Goal: Task Accomplishment & Management: Complete application form

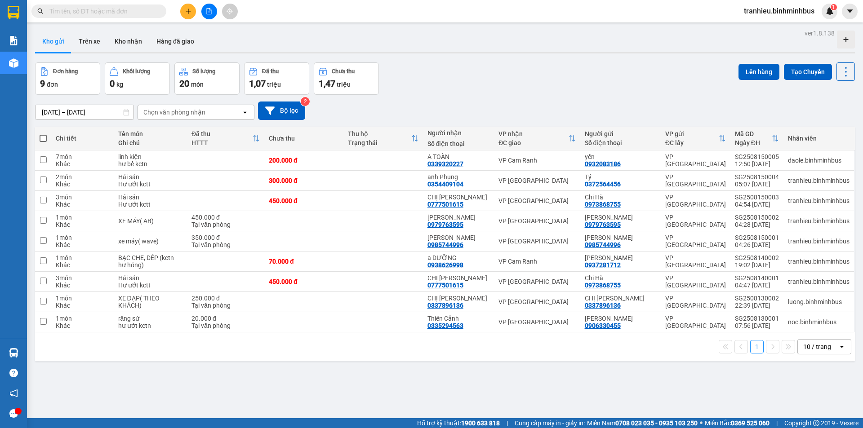
click at [190, 13] on icon "plus" at bounding box center [188, 11] width 6 height 6
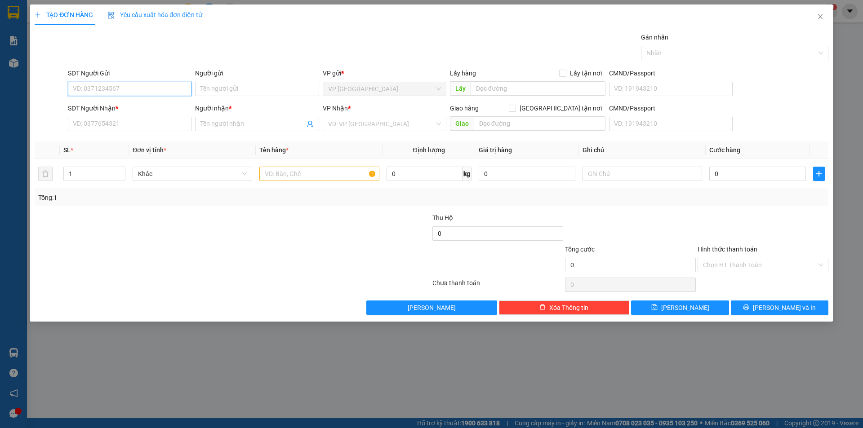
click at [152, 90] on input "SĐT Người Gửi" at bounding box center [130, 89] width 124 height 14
type input "0777000817"
click at [231, 89] on input "Người gửi" at bounding box center [257, 89] width 124 height 14
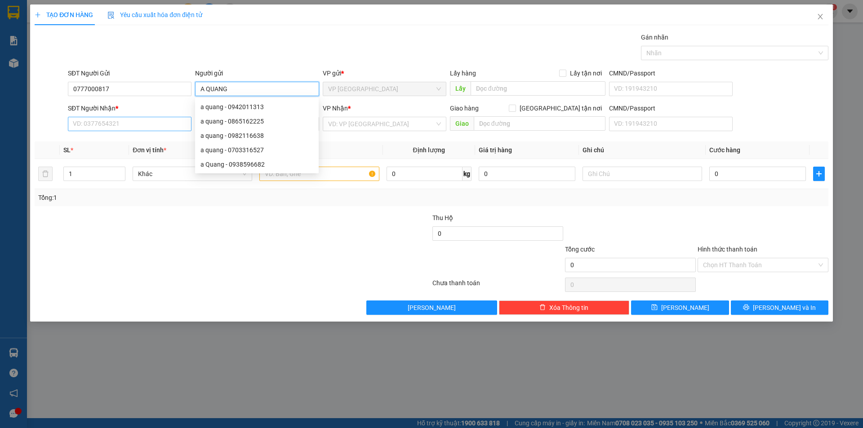
type input "A QUANG"
click at [143, 123] on input "SĐT Người Nhận *" at bounding box center [130, 124] width 124 height 14
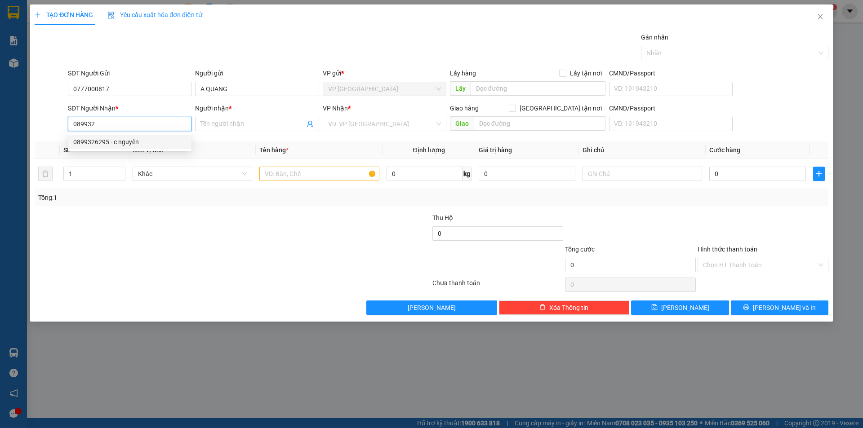
click at [151, 139] on div "0899326295 - c nguyên" at bounding box center [129, 142] width 113 height 10
type input "0899326295"
type input "c nguyên"
type input "500.000"
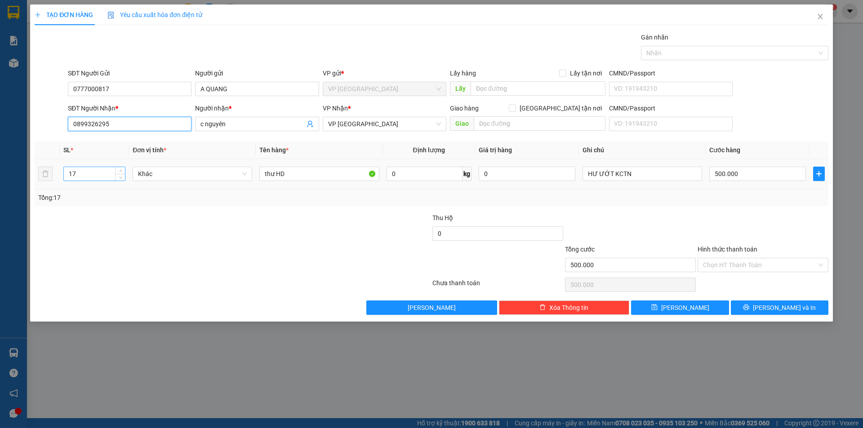
type input "0899326295"
click at [93, 178] on input "17" at bounding box center [94, 173] width 61 height 13
type input "1"
type input "3"
type input "2"
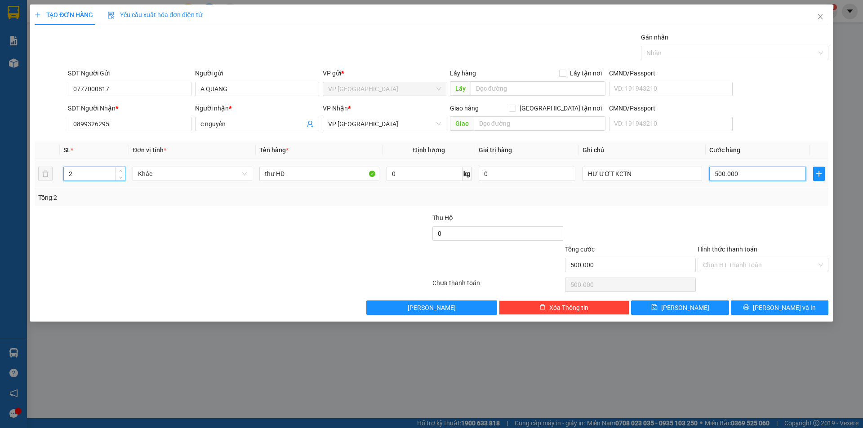
click at [772, 175] on input "500.000" at bounding box center [757, 174] width 97 height 14
type input "1"
type input "15"
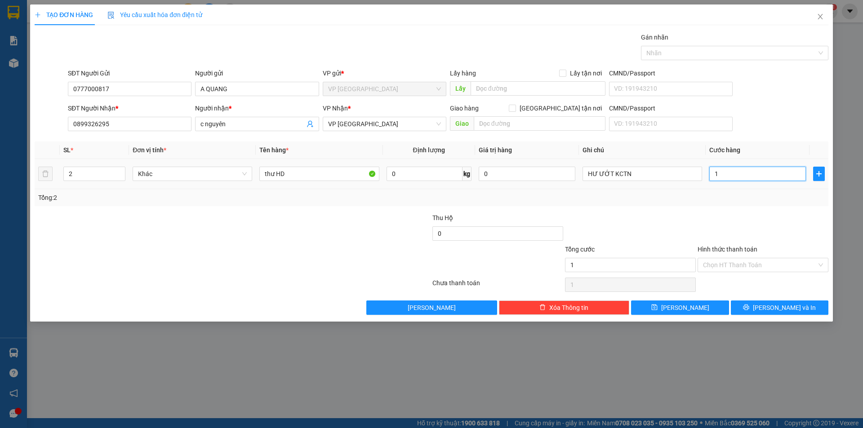
type input "15"
type input "150"
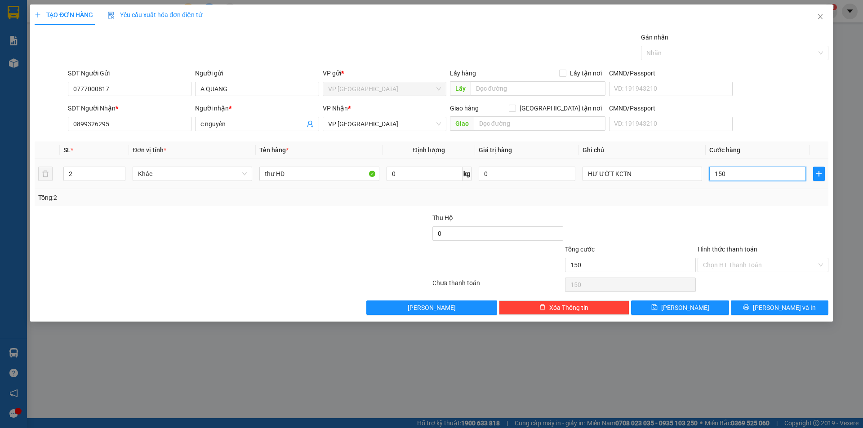
type input "1.500"
type input "15.000"
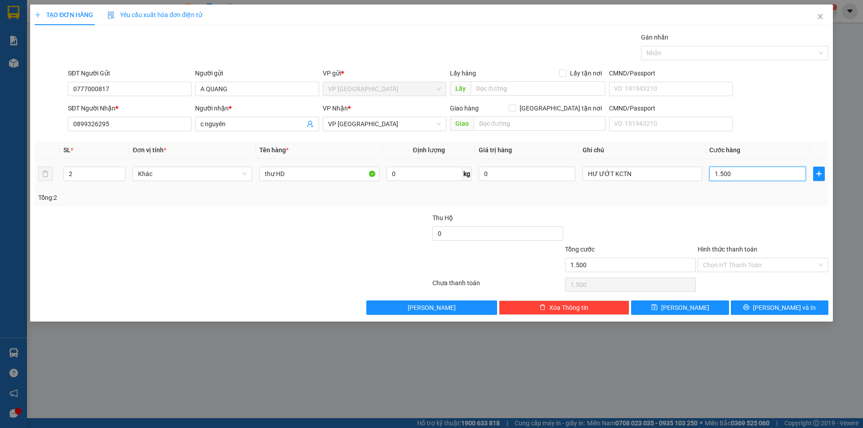
type input "15.000"
type input "150.000"
drag, startPoint x: 768, startPoint y: 303, endPoint x: 764, endPoint y: 311, distance: 9.3
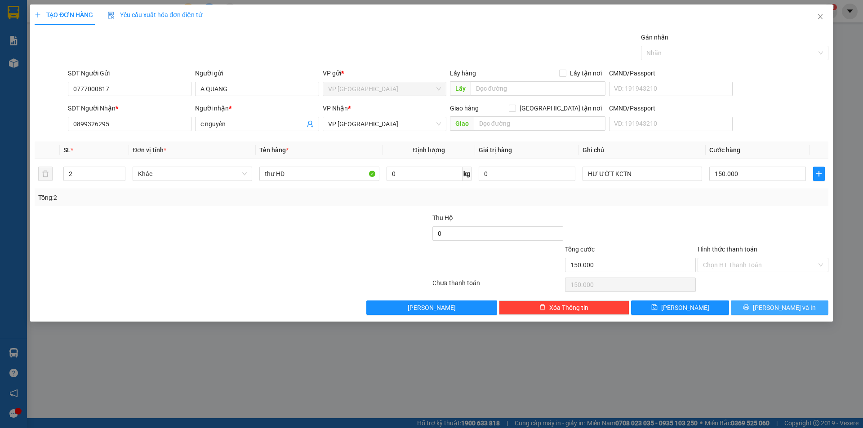
click at [769, 303] on button "[PERSON_NAME] và In" at bounding box center [780, 308] width 98 height 14
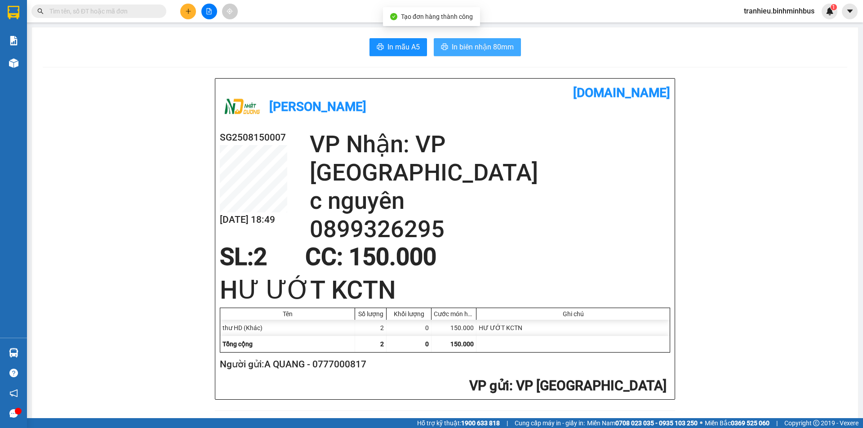
drag, startPoint x: 478, startPoint y: 47, endPoint x: 476, endPoint y: 51, distance: 4.9
click at [478, 49] on span "In biên nhận 80mm" at bounding box center [483, 46] width 62 height 11
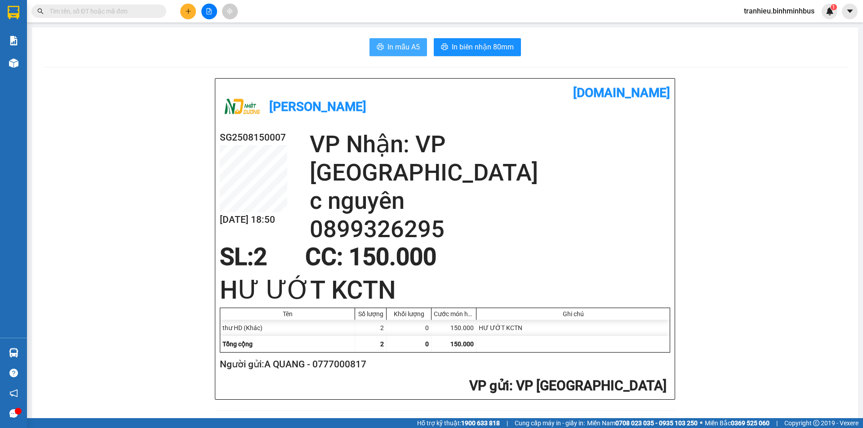
click at [414, 43] on span "In mẫu A5" at bounding box center [403, 46] width 32 height 11
click at [411, 46] on span "In mẫu A5" at bounding box center [403, 46] width 32 height 11
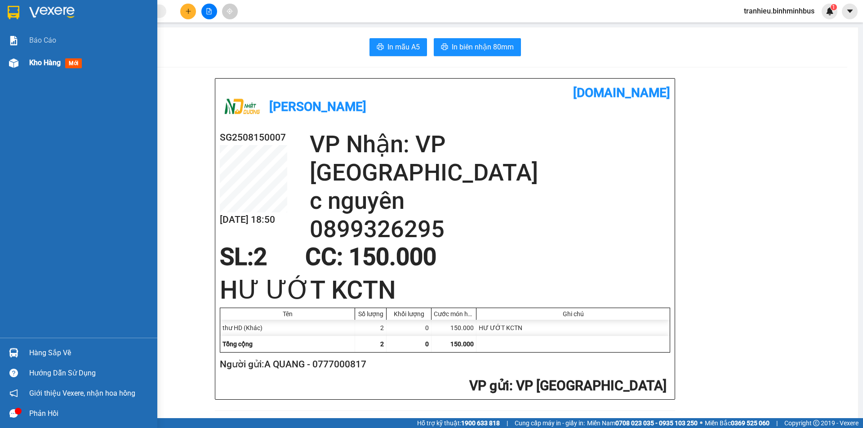
click at [39, 64] on span "Kho hàng" at bounding box center [44, 62] width 31 height 9
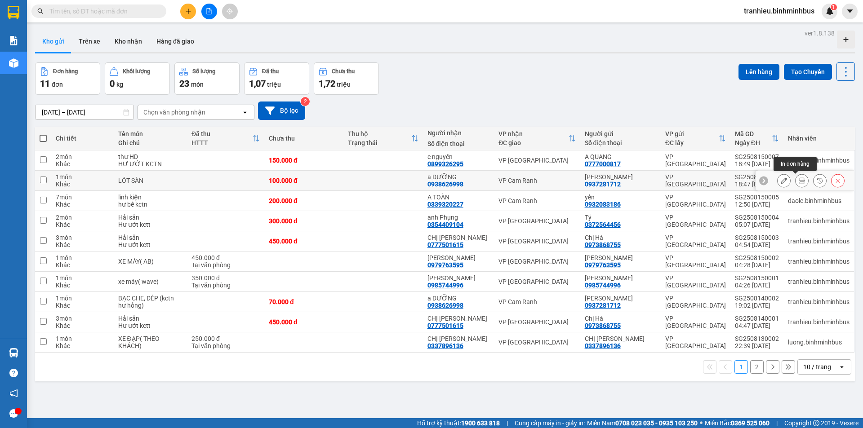
click at [799, 182] on icon at bounding box center [802, 181] width 6 height 6
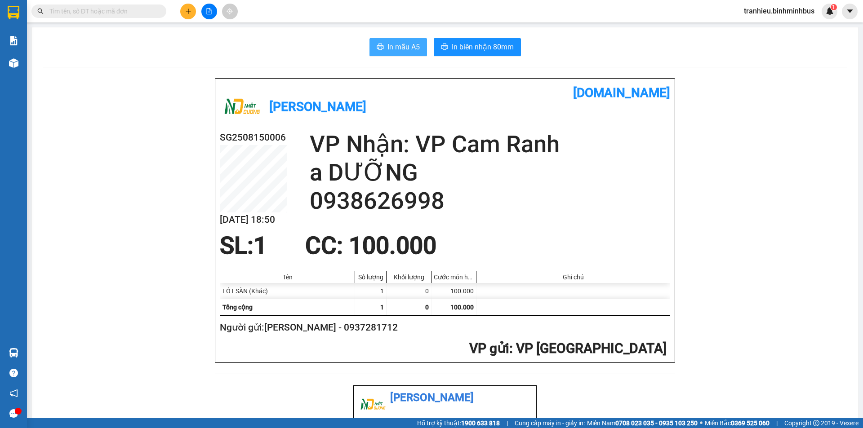
click at [403, 47] on span "In mẫu A5" at bounding box center [403, 46] width 32 height 11
